Goal: Find specific page/section: Find specific page/section

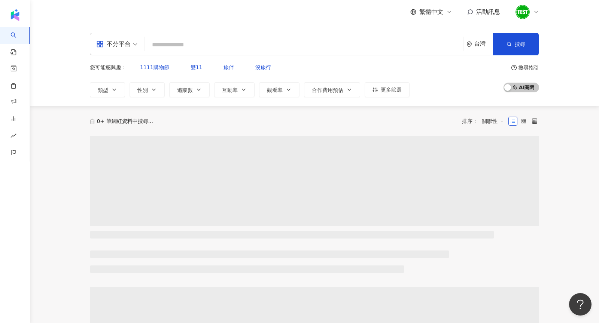
click at [536, 14] on icon at bounding box center [536, 12] width 6 height 6
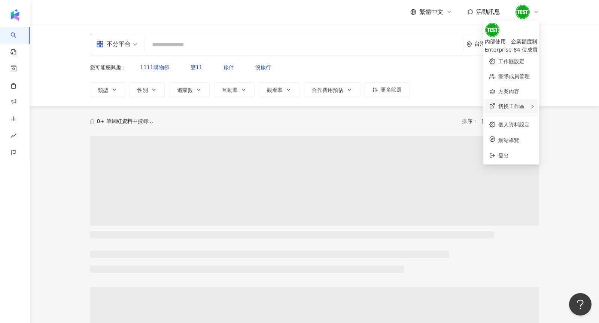
click at [520, 108] on div "切換工作區" at bounding box center [511, 106] width 53 height 15
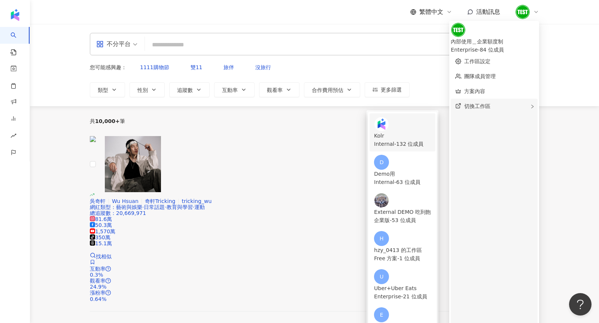
click at [403, 140] on div "Internal - 132 位成員" at bounding box center [402, 144] width 57 height 8
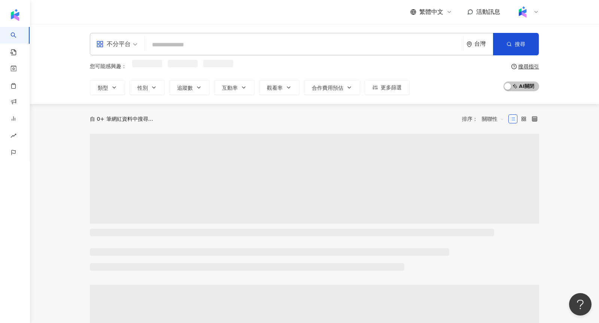
click at [122, 48] on div "不分平台" at bounding box center [113, 44] width 34 height 12
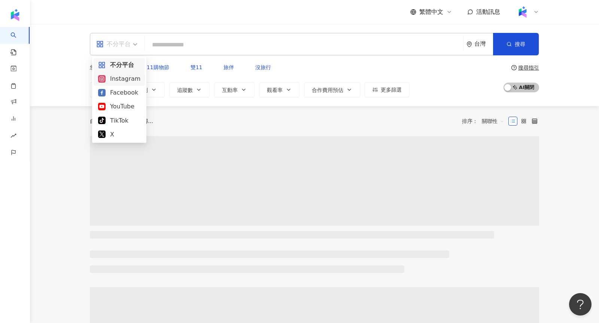
click at [128, 82] on div "Instagram" at bounding box center [119, 78] width 42 height 9
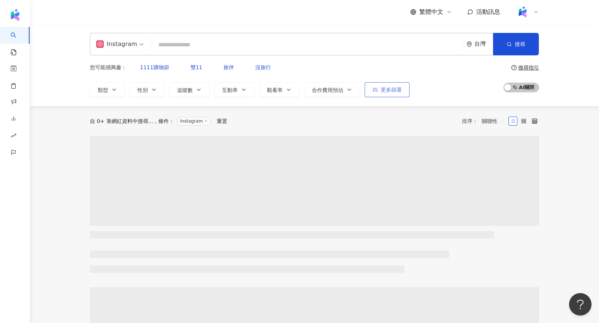
click at [387, 87] on button "更多篩選" at bounding box center [387, 89] width 45 height 15
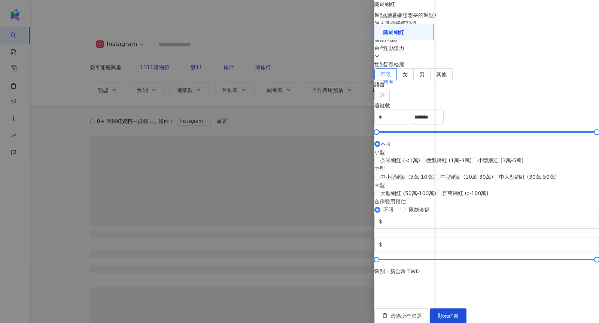
click at [409, 82] on div "獨家" at bounding box center [404, 81] width 60 height 16
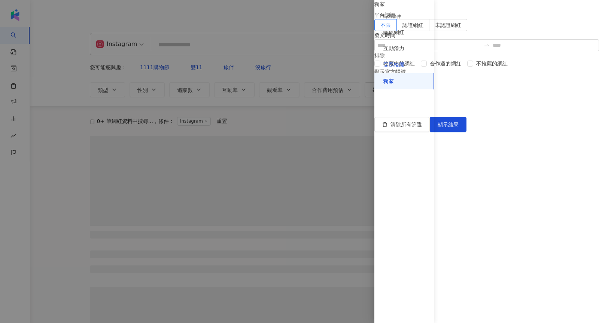
click at [393, 62] on div "受眾輪廓" at bounding box center [393, 64] width 21 height 7
